Goal: Entertainment & Leisure: Consume media (video, audio)

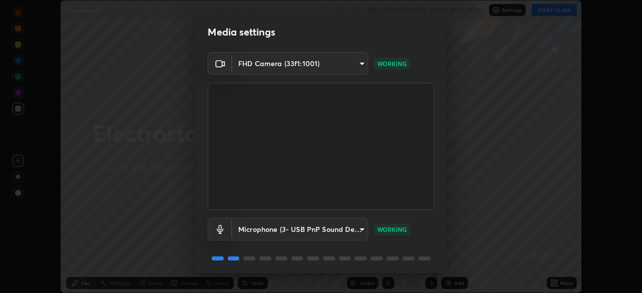
scroll to position [36, 0]
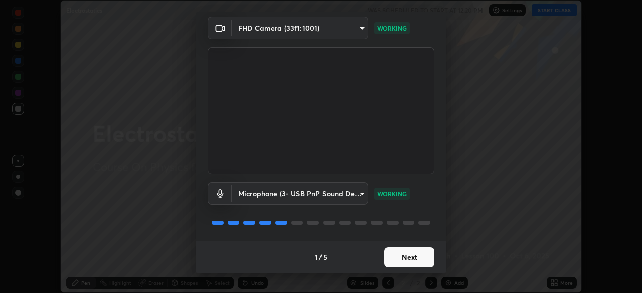
click at [389, 257] on button "Next" at bounding box center [409, 258] width 50 height 20
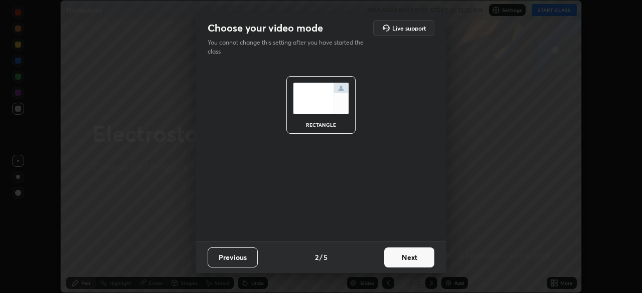
scroll to position [0, 0]
click at [392, 257] on button "Next" at bounding box center [409, 258] width 50 height 20
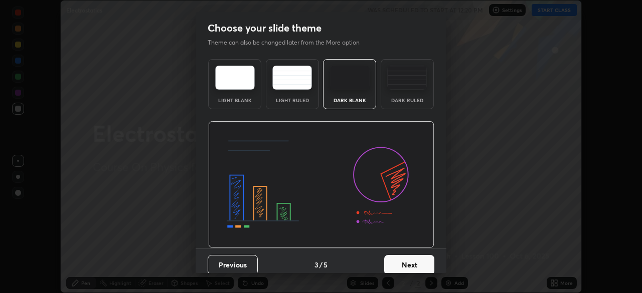
click at [399, 260] on button "Next" at bounding box center [409, 265] width 50 height 20
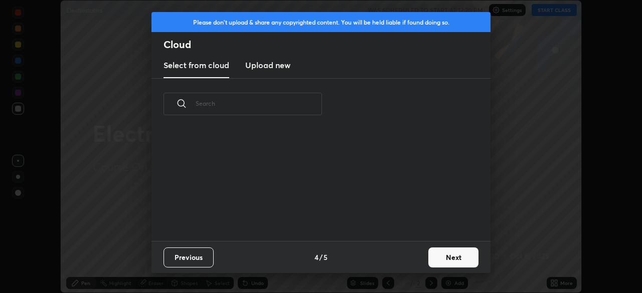
click at [402, 263] on div "Previous 4 / 5 Next" at bounding box center [320, 257] width 339 height 32
click at [434, 256] on button "Next" at bounding box center [453, 258] width 50 height 20
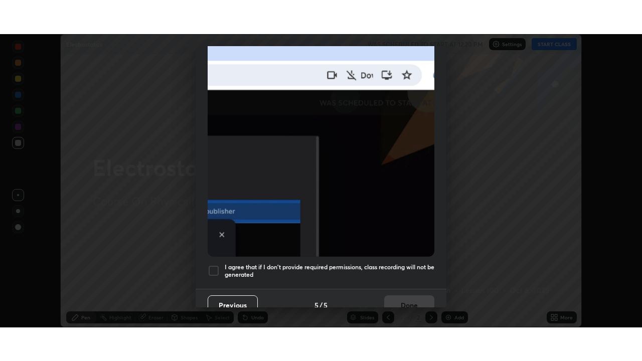
scroll to position [240, 0]
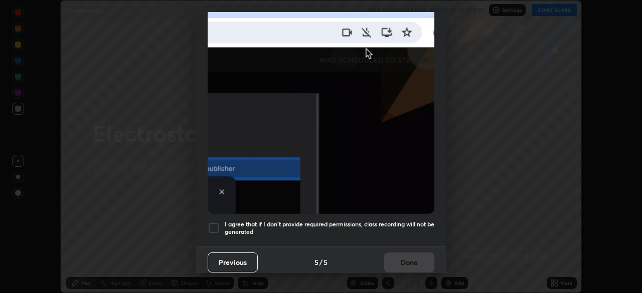
click at [393, 225] on h5 "I agree that if I don't provide required permissions, class recording will not …" at bounding box center [330, 229] width 210 height 16
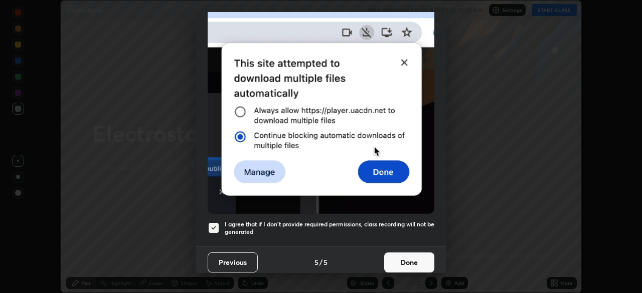
click at [408, 253] on button "Done" at bounding box center [409, 263] width 50 height 20
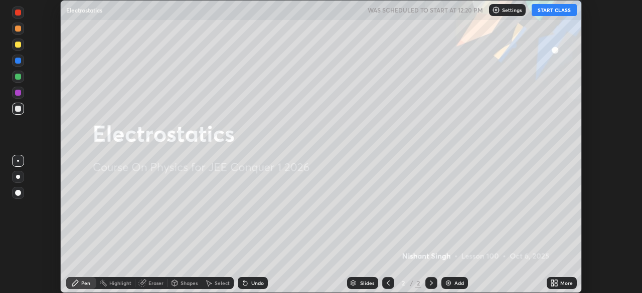
click at [543, 13] on button "START CLASS" at bounding box center [553, 10] width 45 height 12
click at [552, 281] on icon at bounding box center [552, 281] width 3 height 3
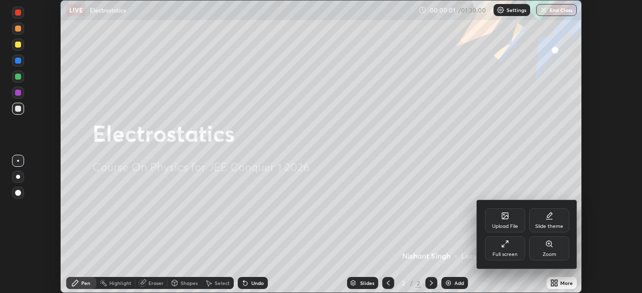
click at [510, 244] on div "Full screen" at bounding box center [505, 249] width 40 height 24
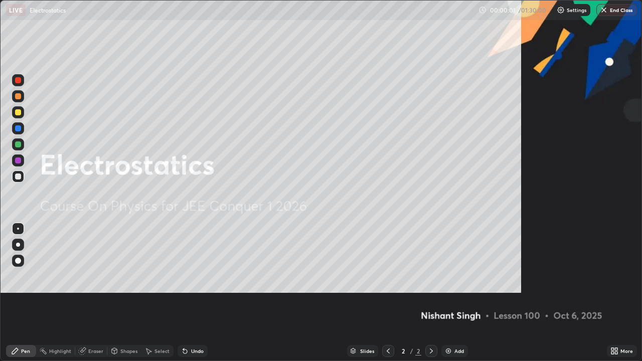
scroll to position [361, 642]
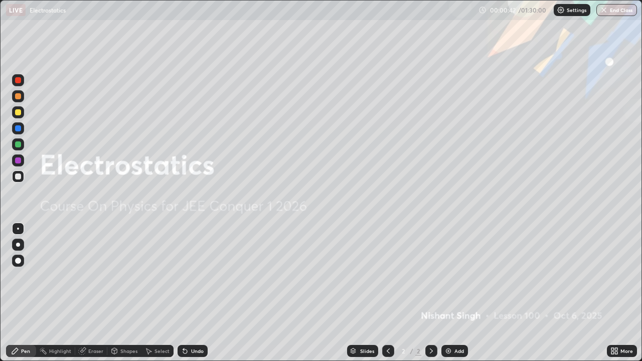
click at [451, 293] on img at bounding box center [448, 351] width 8 height 8
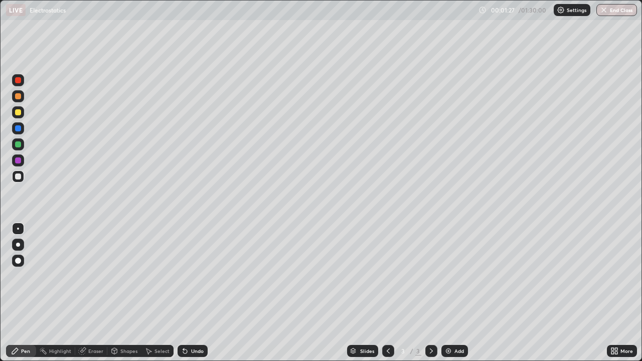
click at [17, 176] on div at bounding box center [18, 176] width 6 height 6
click at [20, 97] on div at bounding box center [18, 96] width 6 height 6
click at [188, 293] on div "Undo" at bounding box center [192, 351] width 30 height 12
click at [18, 113] on div at bounding box center [18, 112] width 6 height 6
click at [193, 293] on div "Undo" at bounding box center [192, 351] width 30 height 12
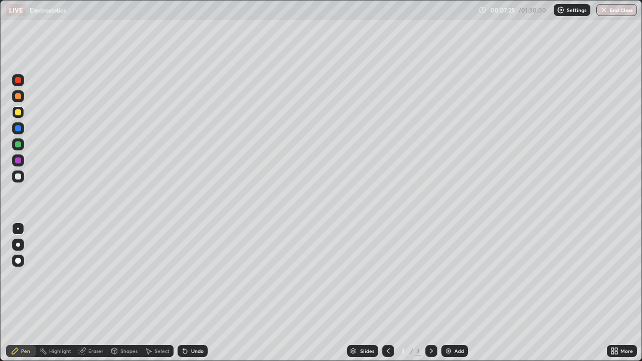
click at [430, 293] on icon at bounding box center [431, 351] width 8 height 8
click at [456, 293] on div "Add" at bounding box center [459, 350] width 10 height 5
click at [19, 129] on div at bounding box center [18, 128] width 6 height 6
click at [189, 293] on div "Undo" at bounding box center [192, 351] width 30 height 12
click at [19, 179] on div at bounding box center [18, 176] width 6 height 6
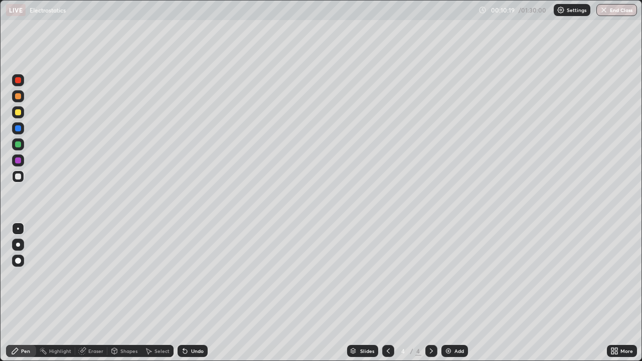
click at [430, 293] on icon at bounding box center [431, 351] width 8 height 8
click at [449, 293] on img at bounding box center [448, 351] width 8 height 8
click at [21, 129] on div at bounding box center [18, 128] width 6 height 6
click at [194, 293] on div "Undo" at bounding box center [192, 351] width 30 height 12
click at [19, 178] on div at bounding box center [18, 176] width 6 height 6
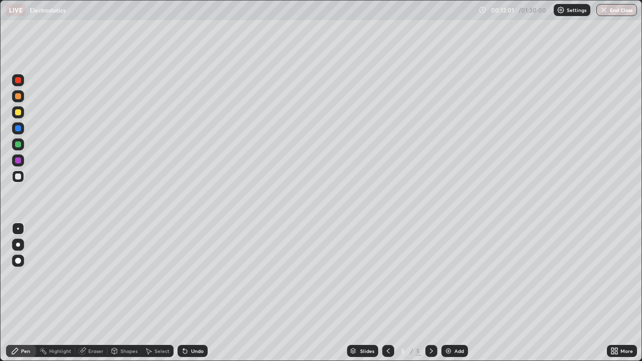
click at [17, 96] on div at bounding box center [18, 96] width 6 height 6
click at [21, 177] on div at bounding box center [18, 176] width 6 height 6
click at [429, 293] on icon at bounding box center [431, 351] width 8 height 8
click at [454, 293] on div "Add" at bounding box center [459, 350] width 10 height 5
click at [124, 293] on div "Shapes" at bounding box center [128, 350] width 17 height 5
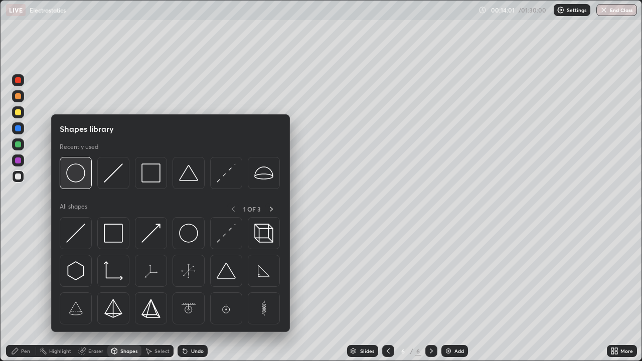
click at [79, 170] on img at bounding box center [75, 172] width 19 height 19
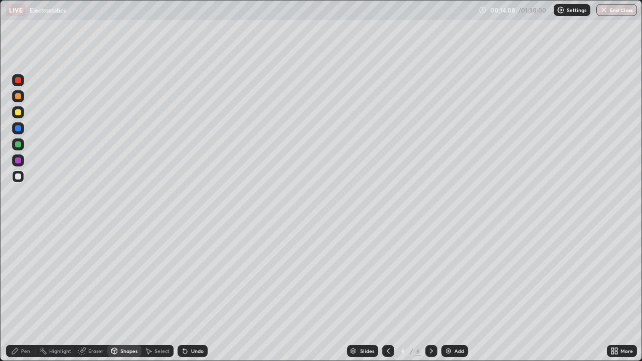
click at [24, 293] on div "Pen" at bounding box center [25, 350] width 9 height 5
click at [19, 97] on div at bounding box center [18, 96] width 6 height 6
click at [19, 144] on div at bounding box center [18, 144] width 6 height 6
click at [95, 293] on div "Eraser" at bounding box center [91, 351] width 32 height 12
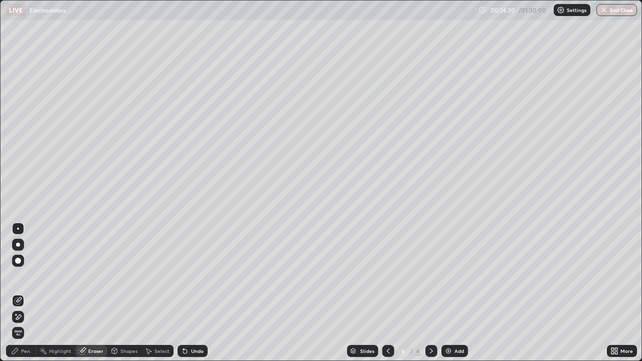
click at [20, 293] on div "Pen" at bounding box center [21, 351] width 30 height 12
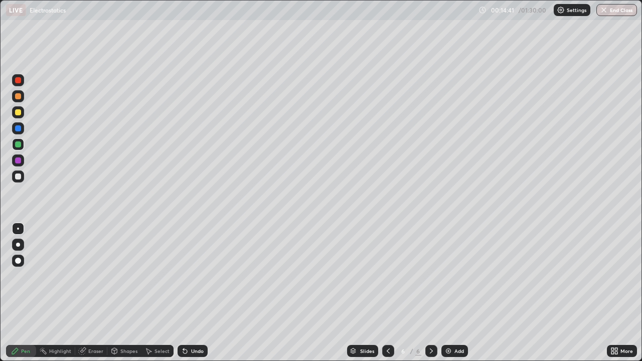
click at [17, 96] on div at bounding box center [18, 96] width 6 height 6
click at [21, 81] on div at bounding box center [18, 80] width 6 height 6
click at [20, 146] on div at bounding box center [18, 144] width 6 height 6
click at [19, 180] on div at bounding box center [18, 176] width 12 height 12
click at [18, 112] on div at bounding box center [18, 112] width 6 height 6
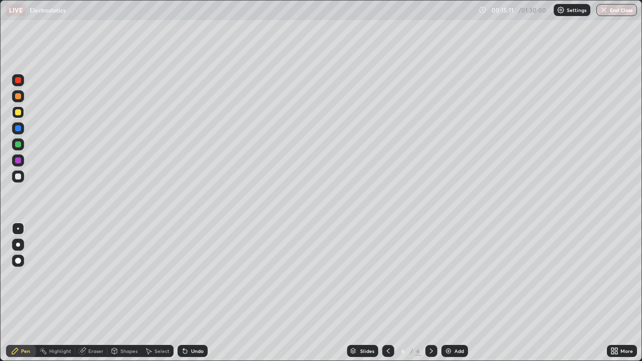
click at [18, 131] on div at bounding box center [18, 128] width 6 height 6
click at [16, 175] on div at bounding box center [18, 176] width 6 height 6
click at [191, 293] on div "Undo" at bounding box center [197, 350] width 13 height 5
click at [192, 293] on div "Undo" at bounding box center [197, 350] width 13 height 5
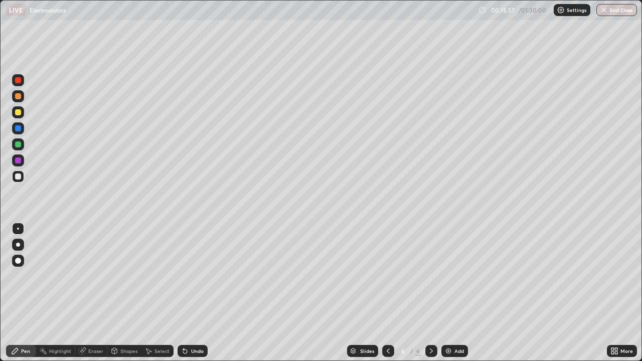
click at [191, 293] on div "Undo" at bounding box center [197, 350] width 13 height 5
click at [189, 293] on div "Undo" at bounding box center [192, 351] width 30 height 12
click at [392, 293] on div at bounding box center [388, 351] width 12 height 20
click at [429, 293] on icon at bounding box center [431, 351] width 8 height 8
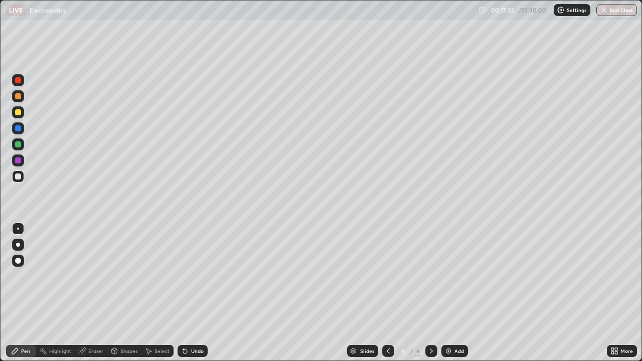
click at [436, 293] on div at bounding box center [431, 351] width 12 height 20
click at [18, 180] on div at bounding box center [18, 176] width 12 height 12
click at [448, 293] on img at bounding box center [448, 351] width 8 height 8
click at [16, 176] on div at bounding box center [18, 176] width 6 height 6
click at [430, 293] on icon at bounding box center [431, 350] width 3 height 5
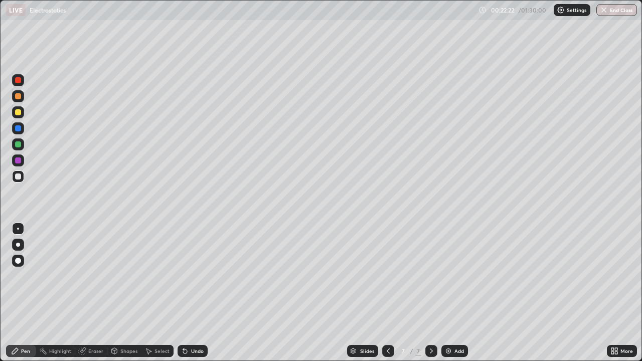
click at [452, 293] on div "Add" at bounding box center [454, 351] width 27 height 12
click at [127, 293] on div "Shapes" at bounding box center [128, 350] width 17 height 5
click at [194, 293] on div "Undo" at bounding box center [197, 350] width 13 height 5
click at [23, 293] on div "Pen" at bounding box center [25, 350] width 9 height 5
click at [197, 293] on div "Undo" at bounding box center [197, 350] width 13 height 5
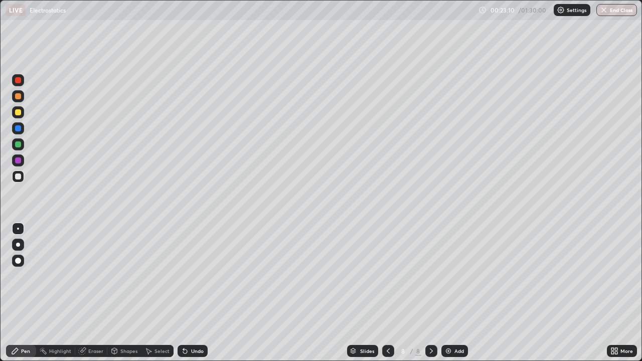
click at [18, 129] on div at bounding box center [18, 128] width 6 height 6
click at [19, 114] on div at bounding box center [18, 112] width 6 height 6
click at [20, 145] on div at bounding box center [18, 144] width 6 height 6
click at [17, 263] on div at bounding box center [18, 261] width 6 height 6
click at [17, 176] on div at bounding box center [18, 176] width 6 height 6
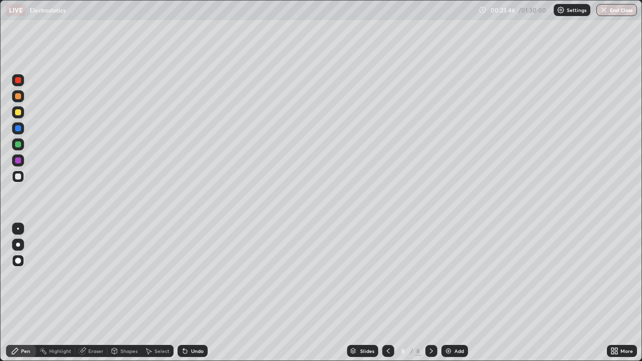
click at [18, 229] on div at bounding box center [18, 229] width 2 height 2
click at [18, 176] on div at bounding box center [18, 176] width 6 height 6
click at [430, 293] on icon at bounding box center [431, 351] width 8 height 8
click at [447, 293] on img at bounding box center [448, 351] width 8 height 8
click at [20, 111] on div at bounding box center [18, 112] width 6 height 6
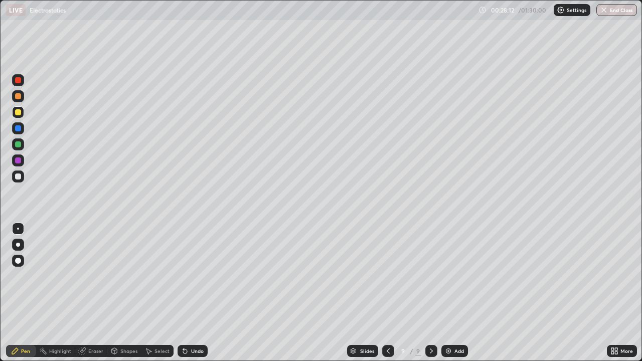
click at [19, 112] on div at bounding box center [18, 112] width 6 height 6
click at [20, 96] on div at bounding box center [18, 96] width 6 height 6
click at [15, 171] on div at bounding box center [18, 176] width 12 height 12
click at [16, 83] on div at bounding box center [18, 80] width 6 height 6
click at [14, 178] on div at bounding box center [18, 176] width 12 height 12
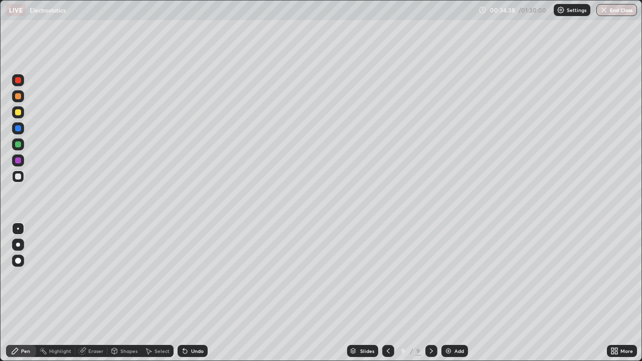
click at [431, 293] on icon at bounding box center [431, 350] width 3 height 5
click at [452, 293] on div "Add" at bounding box center [454, 351] width 27 height 12
click at [191, 293] on div "Undo" at bounding box center [197, 350] width 13 height 5
click at [192, 293] on div "Undo" at bounding box center [192, 351] width 30 height 12
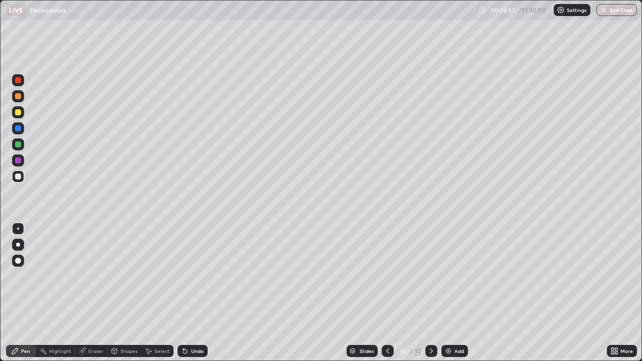
click at [192, 293] on div "Undo" at bounding box center [192, 351] width 30 height 12
click at [197, 293] on div "Undo" at bounding box center [197, 350] width 13 height 5
click at [430, 293] on icon at bounding box center [431, 351] width 8 height 8
click at [446, 293] on img at bounding box center [448, 351] width 8 height 8
click at [20, 114] on div at bounding box center [18, 112] width 6 height 6
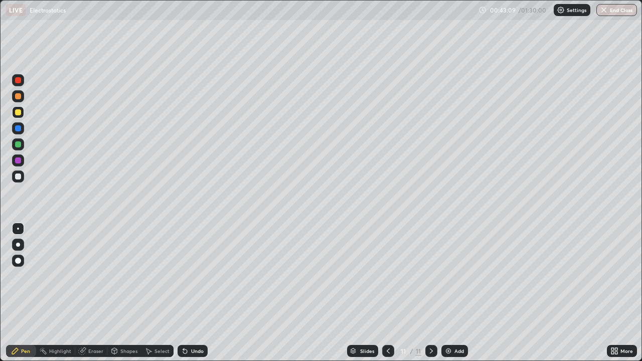
click at [192, 293] on div "Undo" at bounding box center [192, 351] width 30 height 12
click at [188, 293] on div "Undo" at bounding box center [192, 351] width 30 height 12
click at [186, 293] on div "Undo" at bounding box center [192, 351] width 30 height 12
click at [429, 293] on icon at bounding box center [431, 351] width 8 height 8
click at [454, 293] on div "Add" at bounding box center [459, 350] width 10 height 5
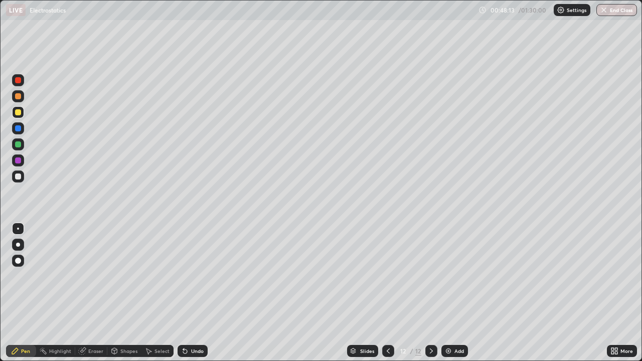
click at [189, 293] on div "Undo" at bounding box center [192, 351] width 30 height 12
click at [16, 96] on div at bounding box center [18, 96] width 6 height 6
click at [18, 176] on div at bounding box center [18, 176] width 6 height 6
click at [431, 293] on icon at bounding box center [431, 351] width 8 height 8
click at [451, 293] on div "Add" at bounding box center [454, 351] width 27 height 12
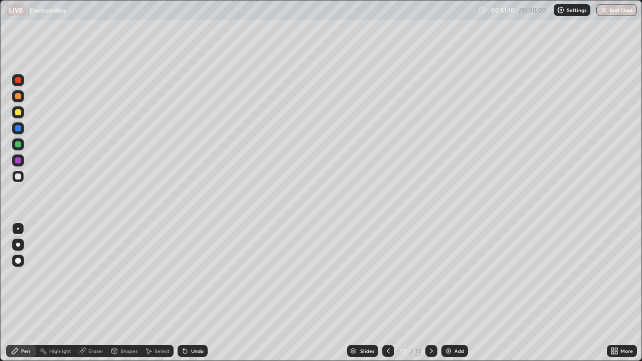
click at [20, 113] on div at bounding box center [18, 112] width 6 height 6
click at [17, 176] on div at bounding box center [18, 176] width 6 height 6
click at [431, 293] on icon at bounding box center [431, 351] width 8 height 8
click at [455, 293] on div "Add" at bounding box center [459, 350] width 10 height 5
click at [20, 176] on div at bounding box center [18, 176] width 6 height 6
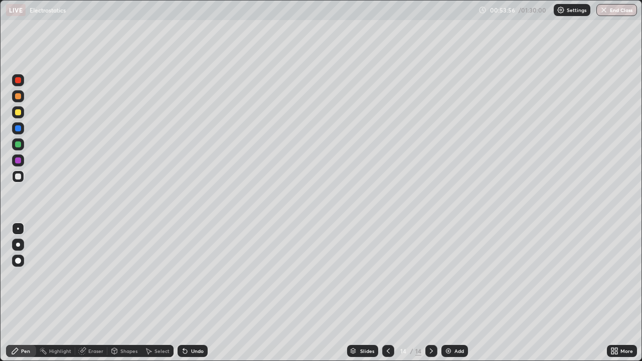
click at [194, 293] on div "Undo" at bounding box center [197, 350] width 13 height 5
click at [191, 293] on div "Undo" at bounding box center [192, 351] width 30 height 12
click at [19, 128] on div at bounding box center [18, 128] width 6 height 6
click at [19, 178] on div at bounding box center [18, 176] width 6 height 6
click at [18, 125] on div at bounding box center [18, 128] width 6 height 6
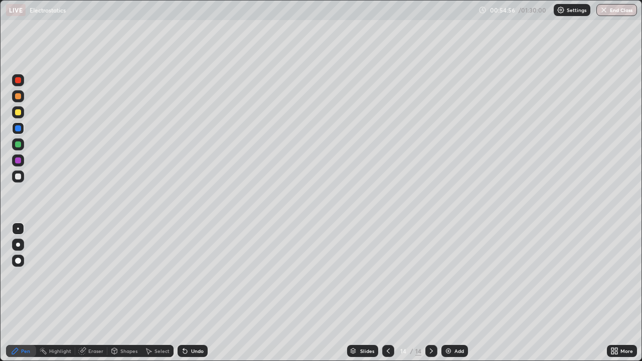
click at [20, 176] on div at bounding box center [18, 176] width 6 height 6
click at [17, 127] on div at bounding box center [18, 128] width 6 height 6
click at [17, 96] on div at bounding box center [18, 96] width 6 height 6
click at [193, 293] on div "Undo" at bounding box center [197, 350] width 13 height 5
click at [17, 81] on div at bounding box center [18, 80] width 6 height 6
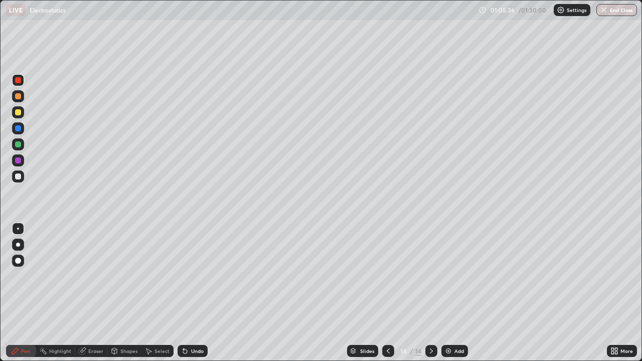
click at [19, 177] on div at bounding box center [18, 176] width 6 height 6
click at [426, 293] on div at bounding box center [431, 351] width 12 height 12
click at [441, 293] on div "Add" at bounding box center [454, 351] width 27 height 12
click at [19, 114] on div at bounding box center [18, 112] width 6 height 6
click at [19, 181] on div at bounding box center [18, 176] width 12 height 12
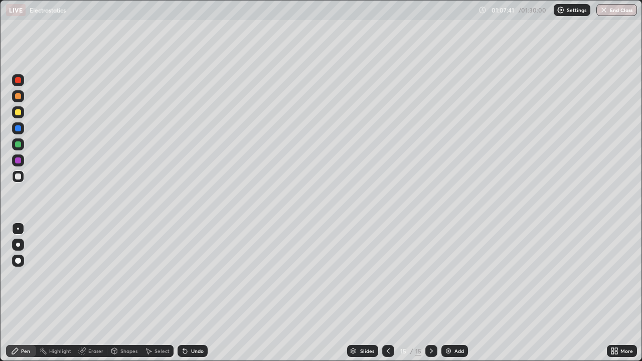
click at [18, 129] on div at bounding box center [18, 128] width 6 height 6
click at [19, 145] on div at bounding box center [18, 144] width 6 height 6
click at [18, 177] on div at bounding box center [18, 176] width 6 height 6
click at [196, 293] on div "Undo" at bounding box center [192, 351] width 30 height 12
click at [197, 293] on div "Undo" at bounding box center [192, 351] width 30 height 12
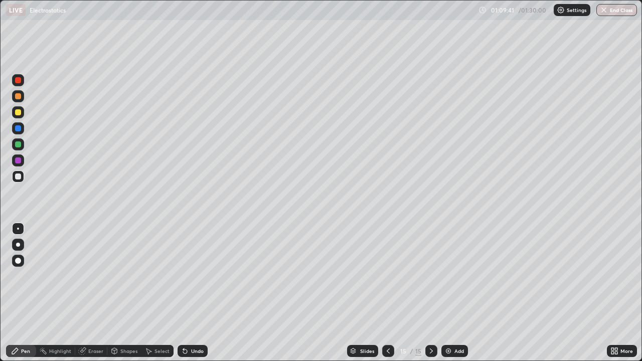
click at [203, 293] on div "Undo" at bounding box center [192, 351] width 30 height 12
click at [204, 293] on div "Undo" at bounding box center [190, 351] width 34 height 20
click at [17, 96] on div at bounding box center [18, 96] width 6 height 6
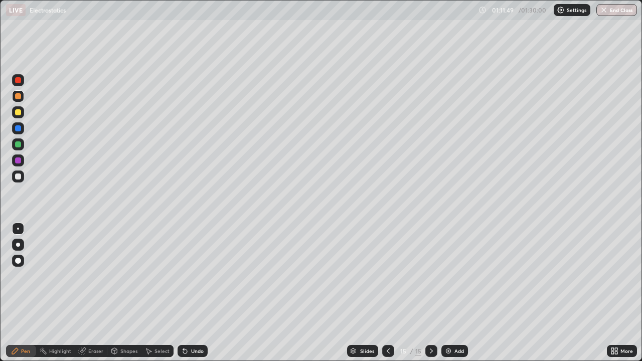
click at [120, 293] on div "Shapes" at bounding box center [124, 351] width 34 height 20
click at [191, 293] on div "Undo" at bounding box center [197, 350] width 13 height 5
click at [193, 293] on div "Undo" at bounding box center [197, 350] width 13 height 5
click at [21, 293] on div "Pen" at bounding box center [25, 350] width 9 height 5
click at [19, 143] on div at bounding box center [18, 144] width 6 height 6
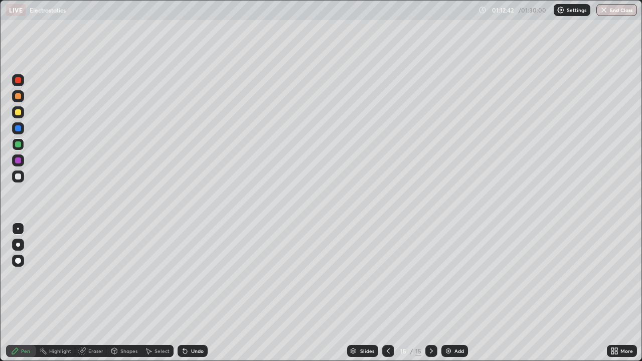
click at [19, 177] on div at bounding box center [18, 176] width 6 height 6
click at [20, 128] on div at bounding box center [18, 128] width 6 height 6
click at [15, 178] on div at bounding box center [18, 176] width 12 height 12
click at [428, 293] on icon at bounding box center [431, 351] width 8 height 8
click at [449, 293] on img at bounding box center [448, 351] width 8 height 8
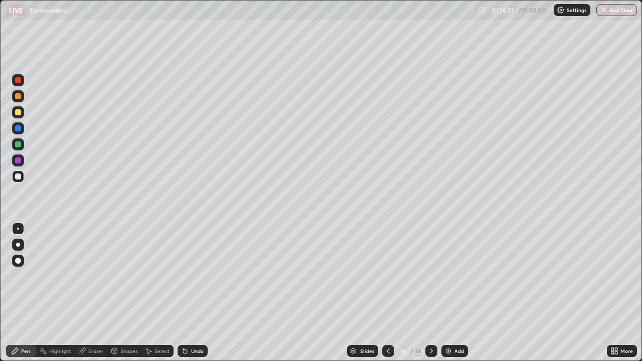
click at [426, 293] on div at bounding box center [431, 351] width 12 height 12
click at [383, 293] on div at bounding box center [388, 351] width 12 height 12
click at [430, 293] on icon at bounding box center [431, 351] width 8 height 8
click at [186, 293] on icon at bounding box center [185, 351] width 8 height 8
click at [183, 293] on icon at bounding box center [185, 351] width 4 height 4
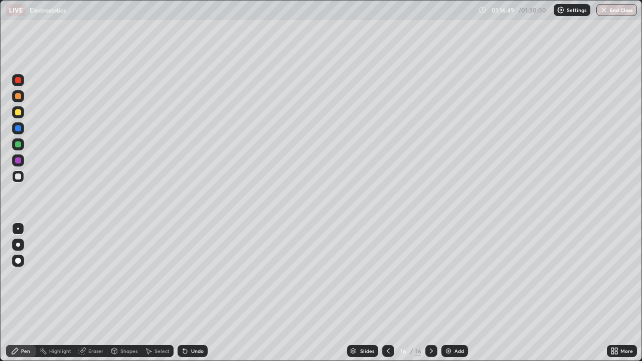
click at [183, 293] on icon at bounding box center [185, 351] width 4 height 4
click at [181, 293] on icon at bounding box center [185, 351] width 8 height 8
click at [19, 96] on div at bounding box center [18, 96] width 6 height 6
click at [19, 178] on div at bounding box center [18, 176] width 6 height 6
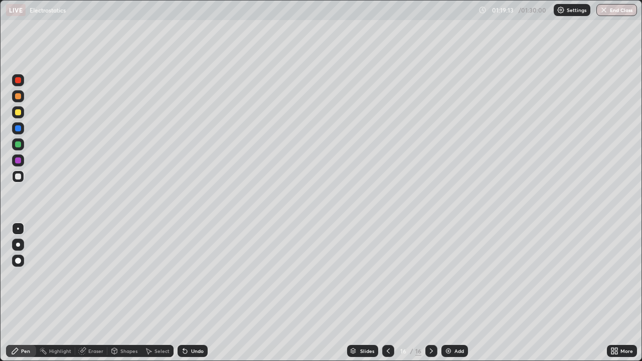
click at [189, 293] on div "Undo" at bounding box center [192, 351] width 30 height 12
click at [188, 293] on div "Undo" at bounding box center [192, 351] width 30 height 12
click at [187, 293] on div "Undo" at bounding box center [192, 351] width 30 height 12
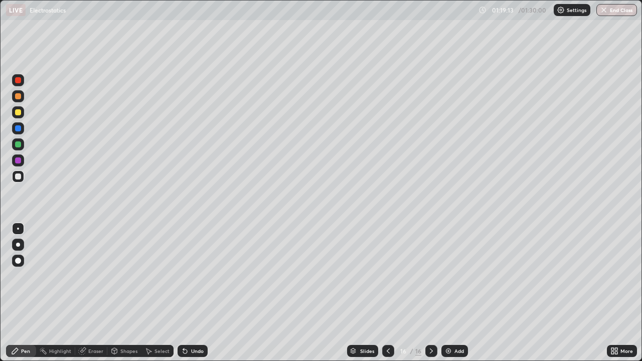
click at [187, 293] on div "Undo" at bounding box center [192, 351] width 30 height 12
click at [186, 293] on div "Undo" at bounding box center [192, 351] width 30 height 12
click at [183, 293] on icon at bounding box center [183, 348] width 1 height 1
click at [185, 293] on icon at bounding box center [185, 351] width 8 height 8
click at [185, 293] on div "Undo" at bounding box center [192, 351] width 30 height 12
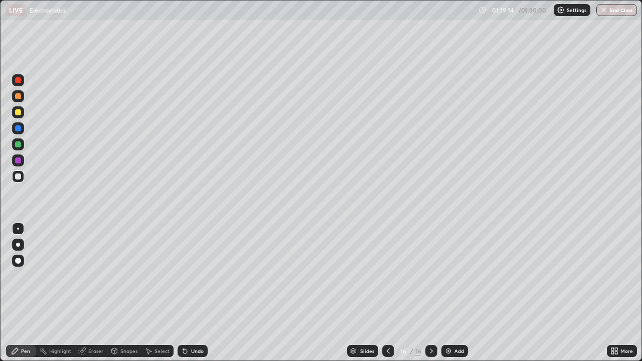
click at [185, 293] on div "Undo" at bounding box center [192, 351] width 30 height 12
click at [191, 293] on div "Undo" at bounding box center [197, 350] width 13 height 5
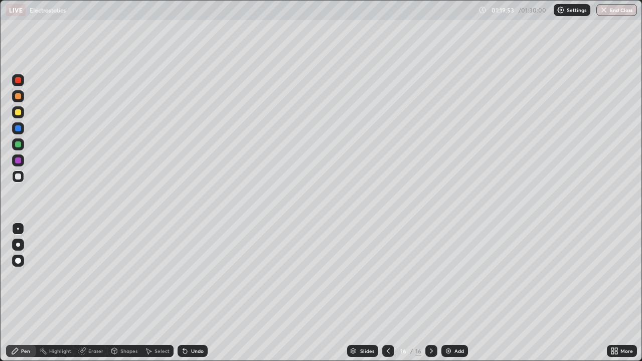
click at [191, 293] on div "Undo" at bounding box center [197, 350] width 13 height 5
click at [429, 293] on icon at bounding box center [431, 351] width 8 height 8
click at [449, 293] on img at bounding box center [448, 351] width 8 height 8
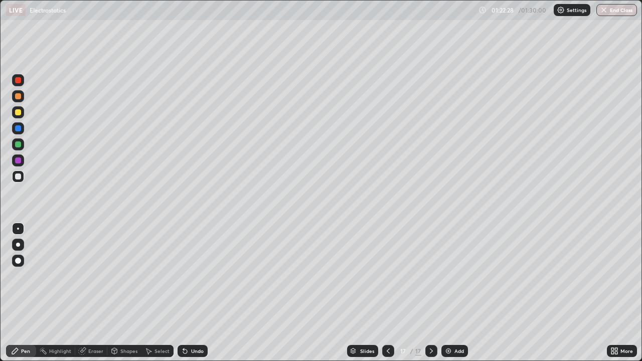
click at [18, 114] on div at bounding box center [18, 112] width 6 height 6
click at [91, 293] on div "Eraser" at bounding box center [91, 351] width 32 height 12
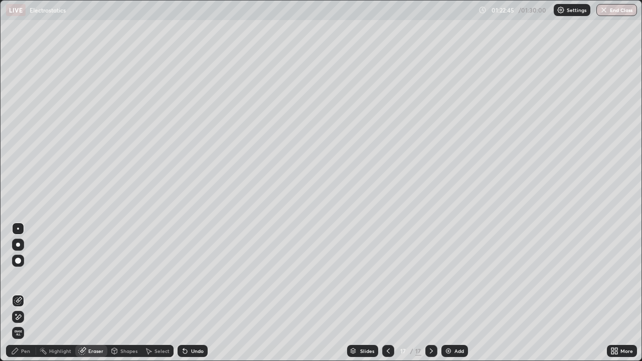
click at [20, 293] on div "Pen" at bounding box center [21, 351] width 30 height 12
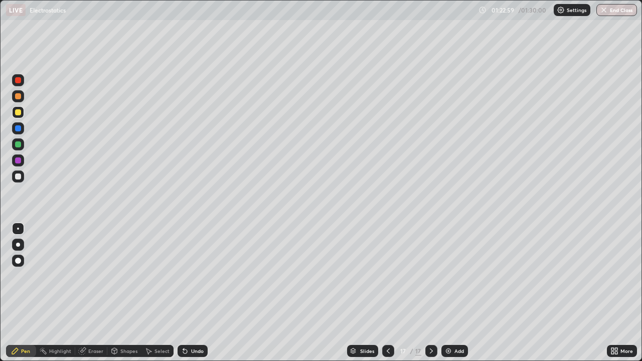
click at [18, 175] on div at bounding box center [18, 176] width 6 height 6
click at [19, 97] on div at bounding box center [18, 96] width 6 height 6
click at [19, 177] on div at bounding box center [18, 176] width 6 height 6
click at [606, 13] on img "button" at bounding box center [604, 10] width 8 height 8
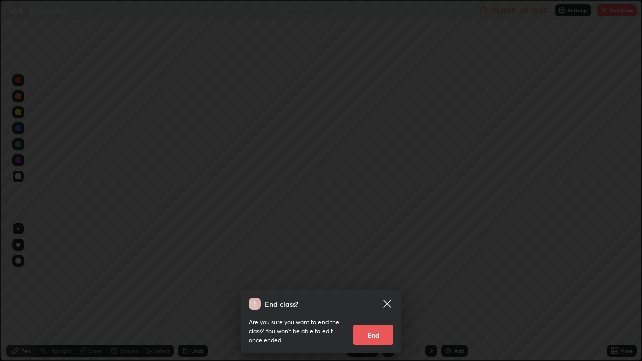
click at [371, 293] on button "End" at bounding box center [373, 335] width 40 height 20
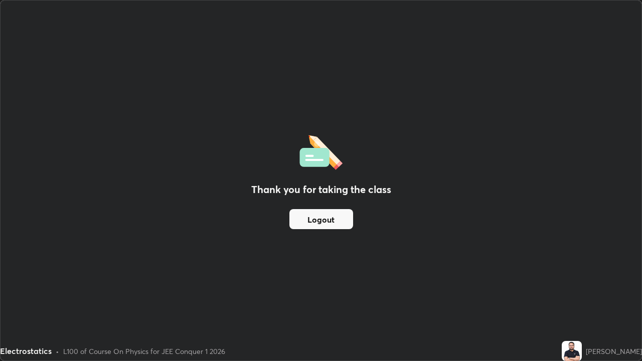
click at [327, 218] on button "Logout" at bounding box center [321, 219] width 64 height 20
